Goal: Information Seeking & Learning: Check status

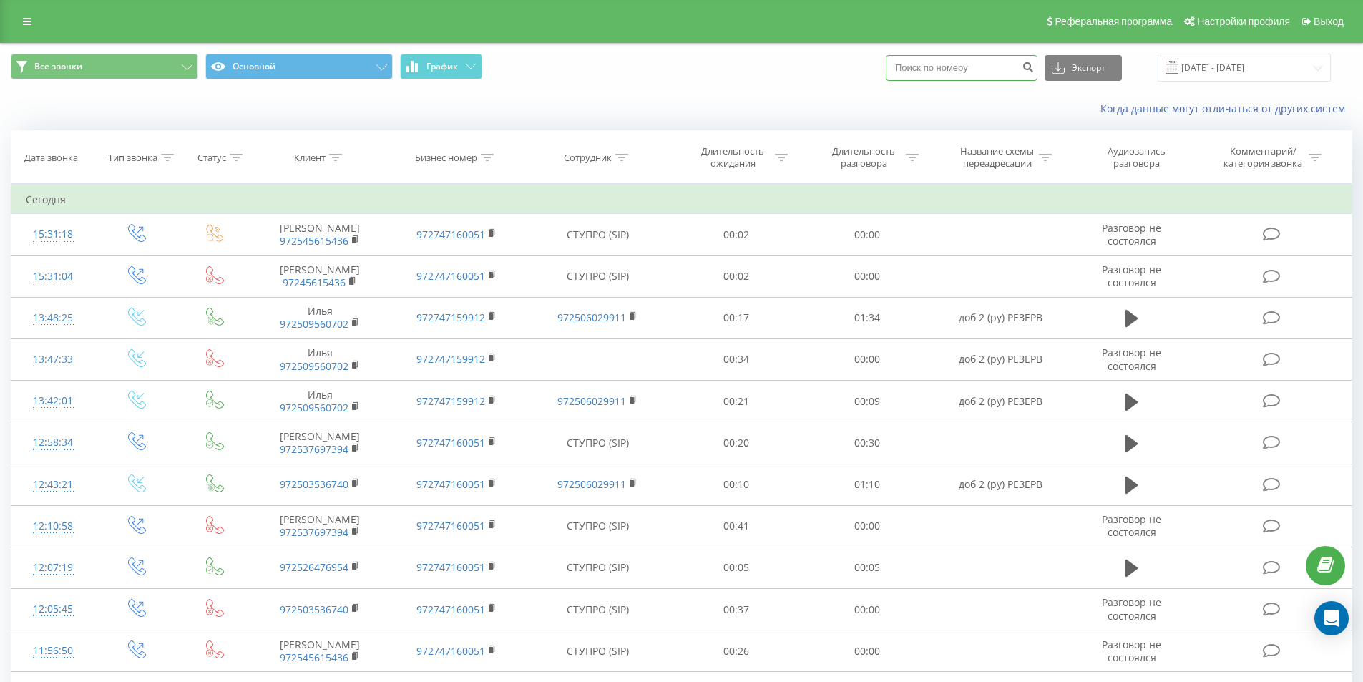
click at [917, 72] on input at bounding box center [962, 68] width 152 height 26
paste input "+972526650788"
click at [915, 65] on input "+972526650788" at bounding box center [962, 68] width 152 height 26
click at [1003, 67] on input "972526650788" at bounding box center [962, 68] width 152 height 26
type input "972526650788"
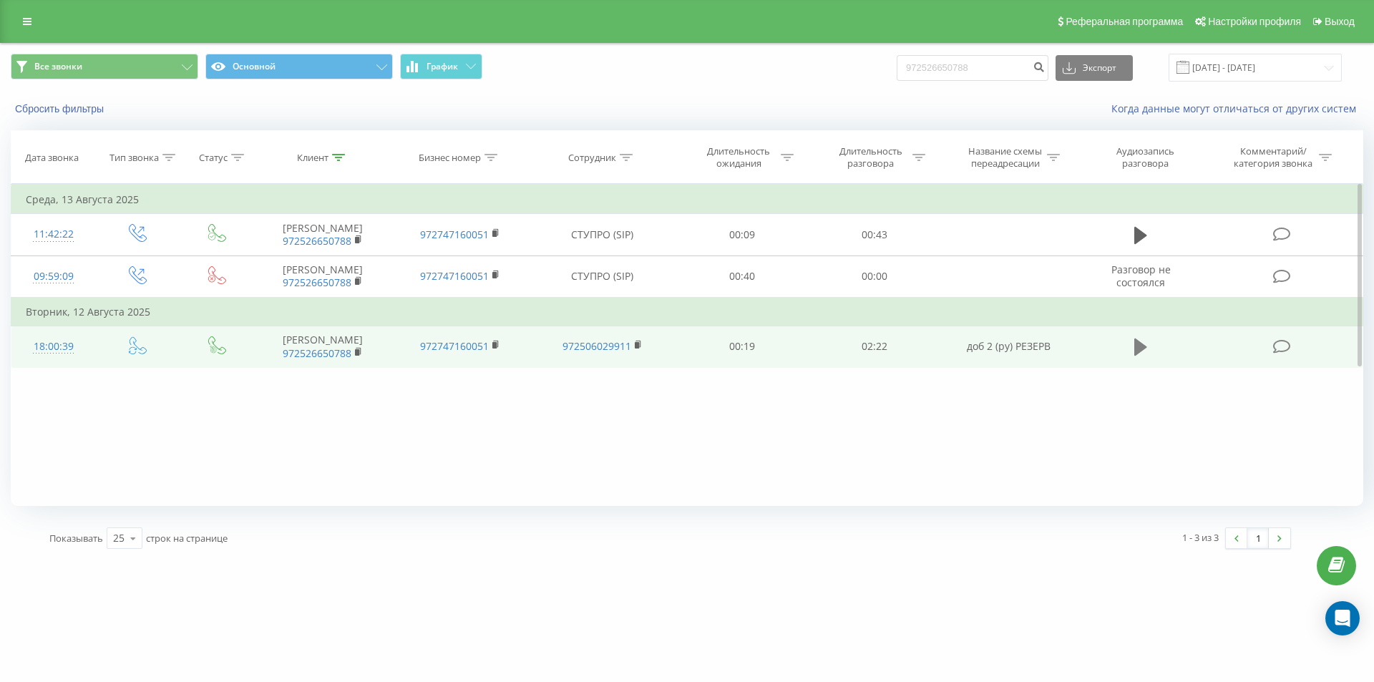
click at [1141, 349] on icon at bounding box center [1140, 347] width 13 height 17
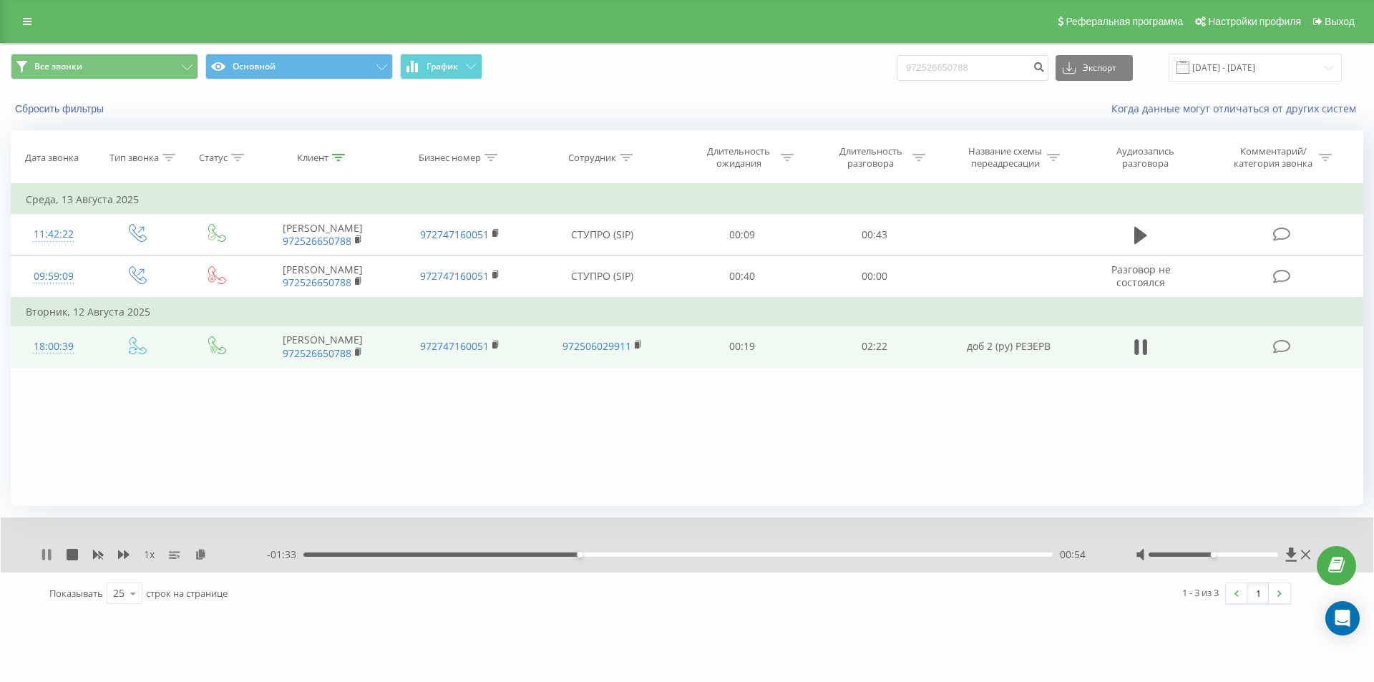
click at [47, 558] on icon at bounding box center [46, 554] width 11 height 11
